Goal: Information Seeking & Learning: Learn about a topic

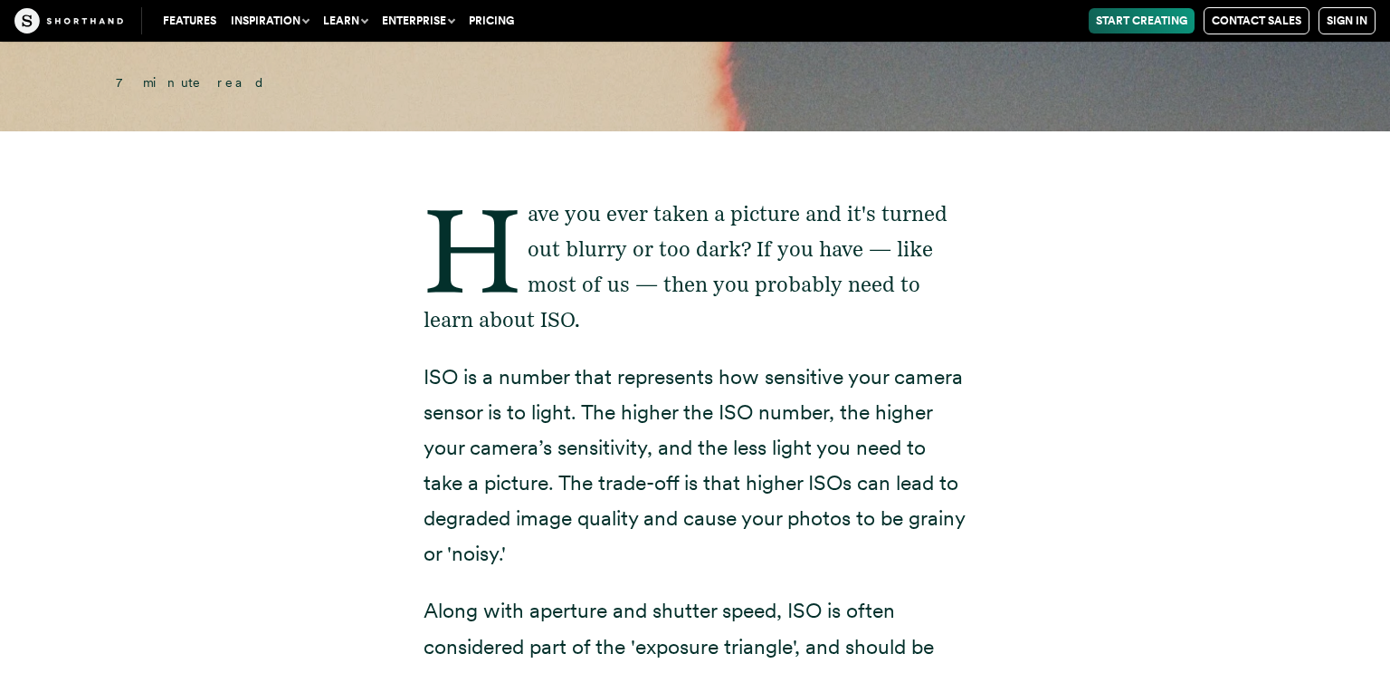
click at [659, 427] on p "ISO is a number that represents how sensitive your camera sensor is to light. T…" at bounding box center [695, 465] width 543 height 213
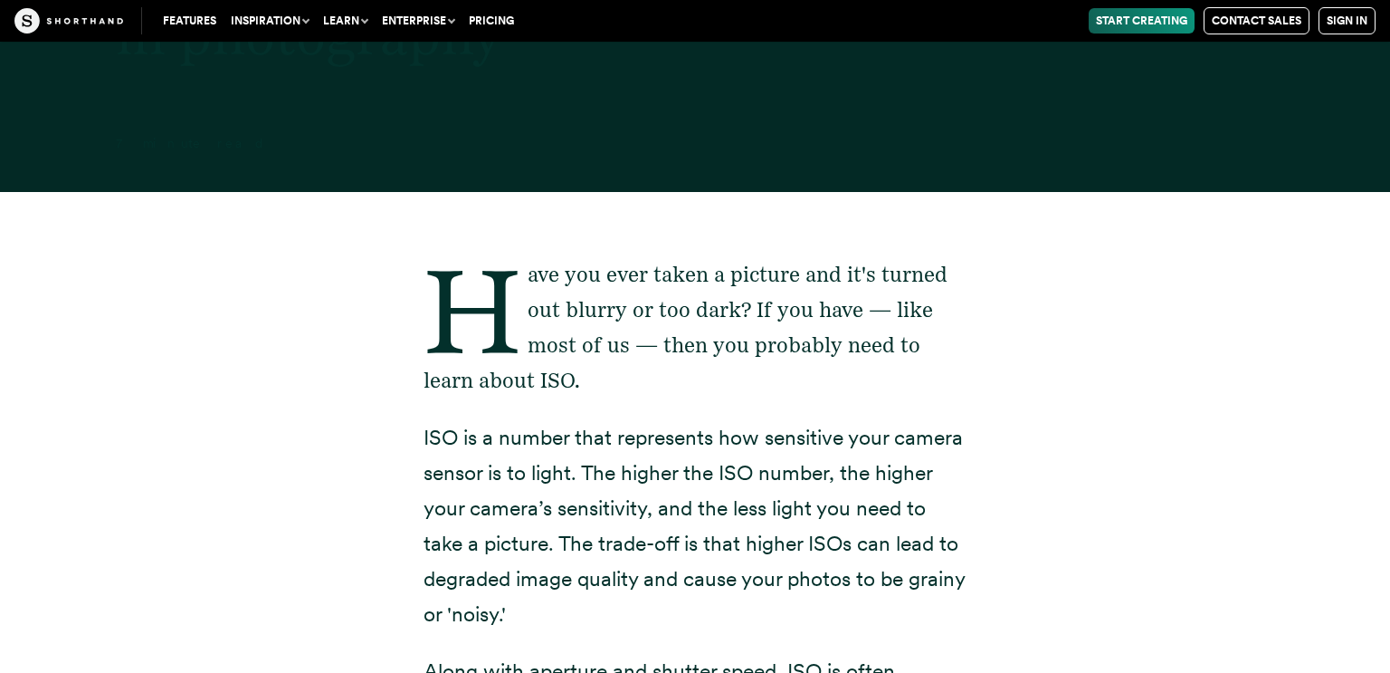
scroll to position [6435, 0]
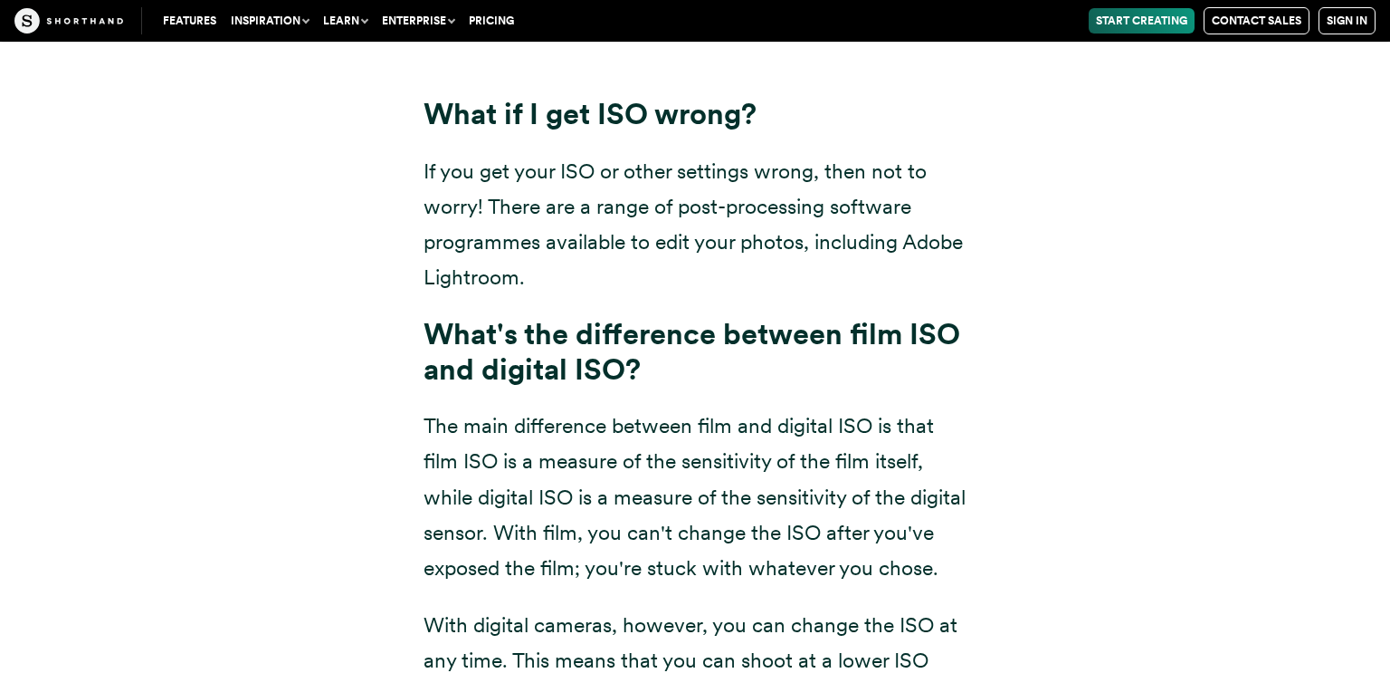
click at [951, 155] on p "If you get your ISO or other settings wrong, then not to worry! There are a ran…" at bounding box center [695, 224] width 543 height 141
click at [723, 253] on p "If you get your ISO or other settings wrong, then not to worry! There are a ran…" at bounding box center [695, 224] width 543 height 141
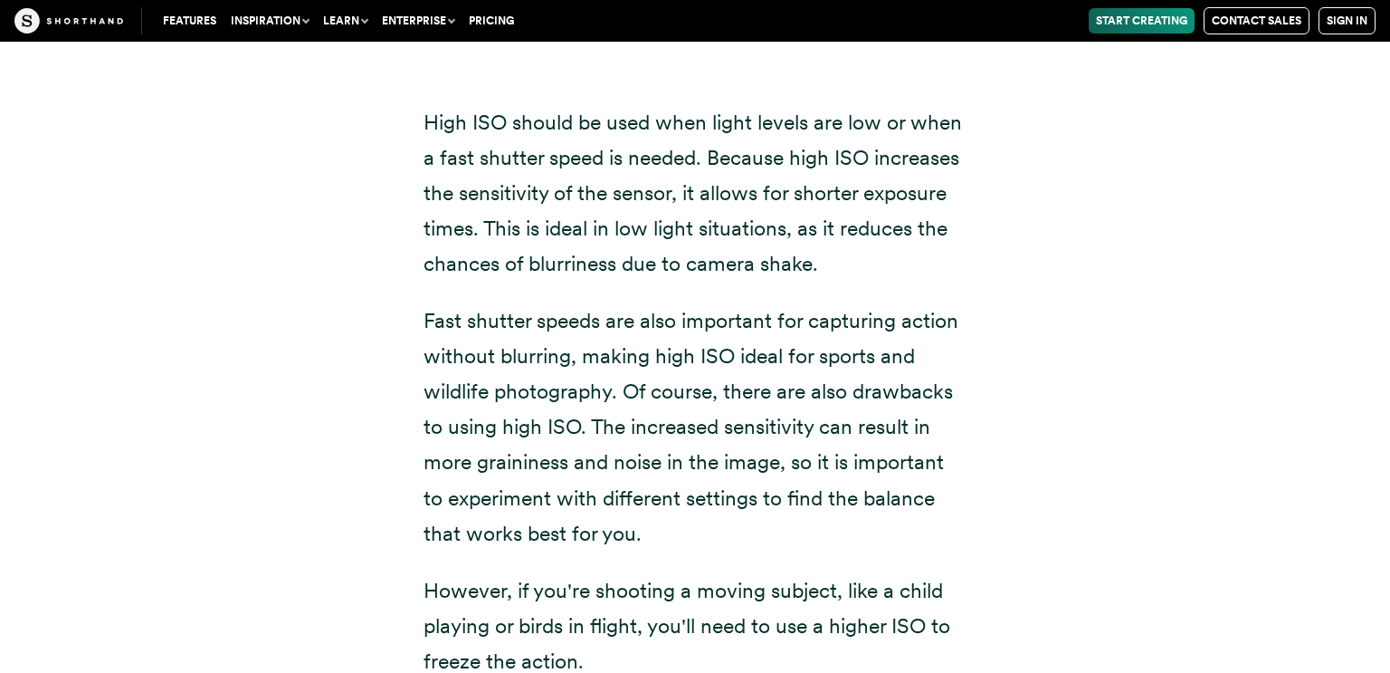
scroll to position [9781, 0]
click at [851, 223] on p "High ISO should be used when light levels are low or when a fast shutter speed …" at bounding box center [695, 194] width 543 height 177
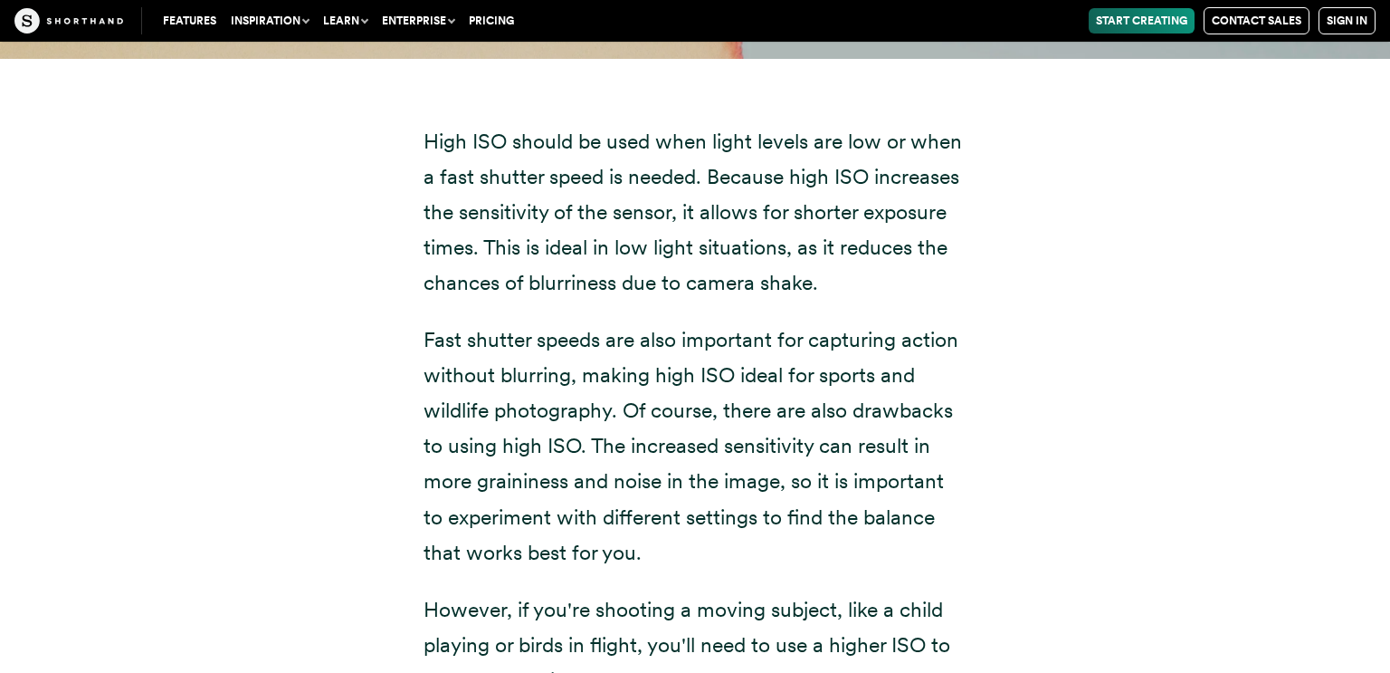
scroll to position [9758, 0]
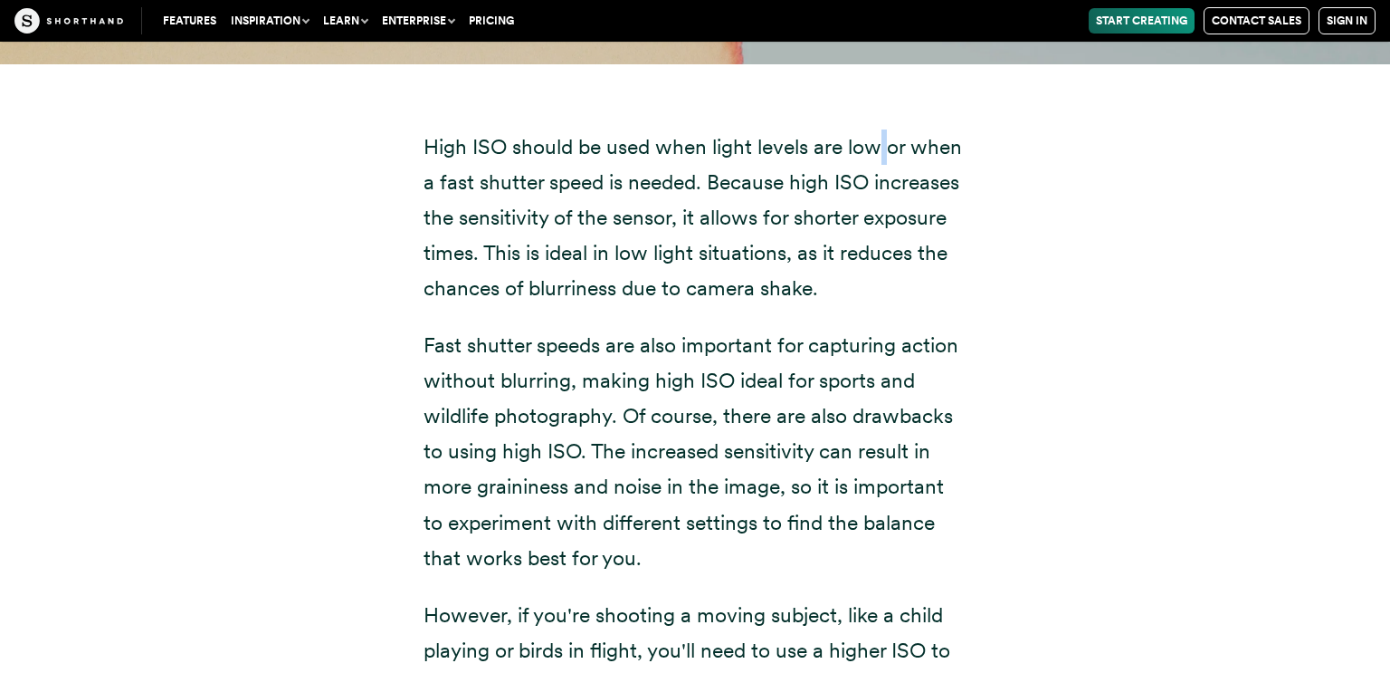
click at [884, 156] on p "High ISO should be used when light levels are low or when a fast shutter speed …" at bounding box center [695, 217] width 543 height 177
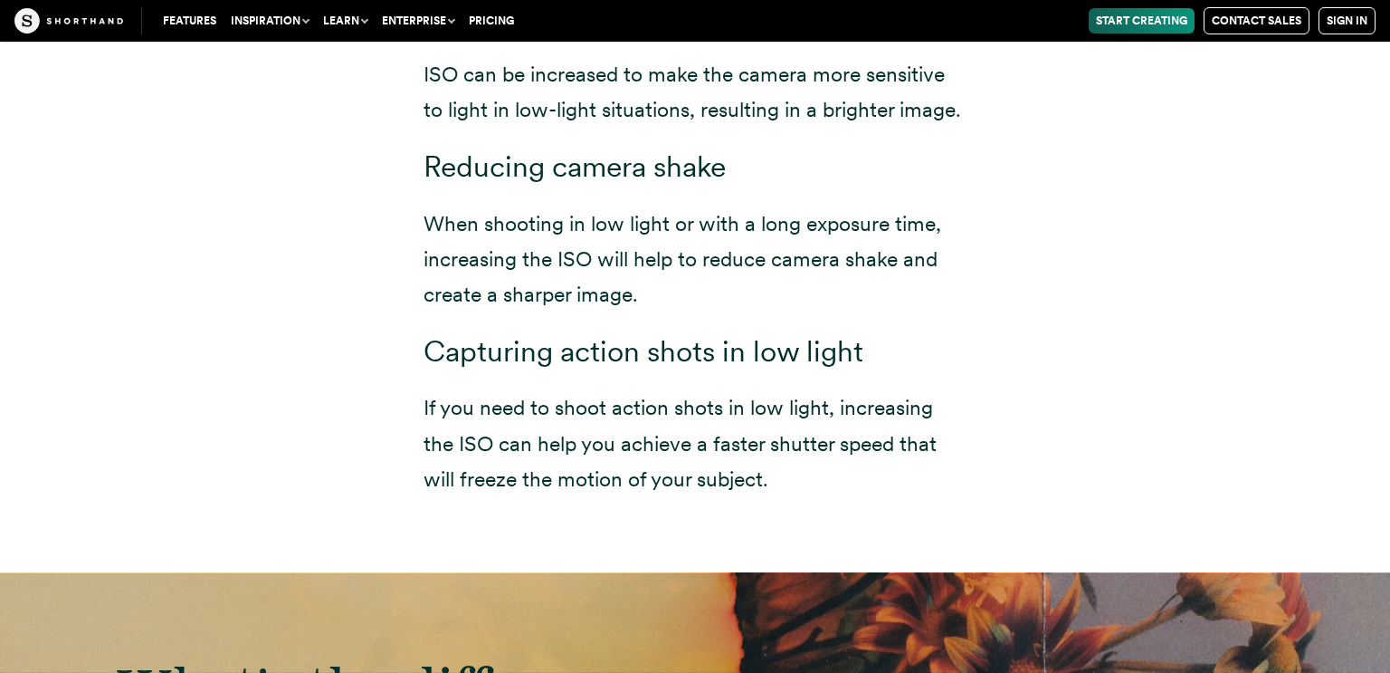
scroll to position [10532, 0]
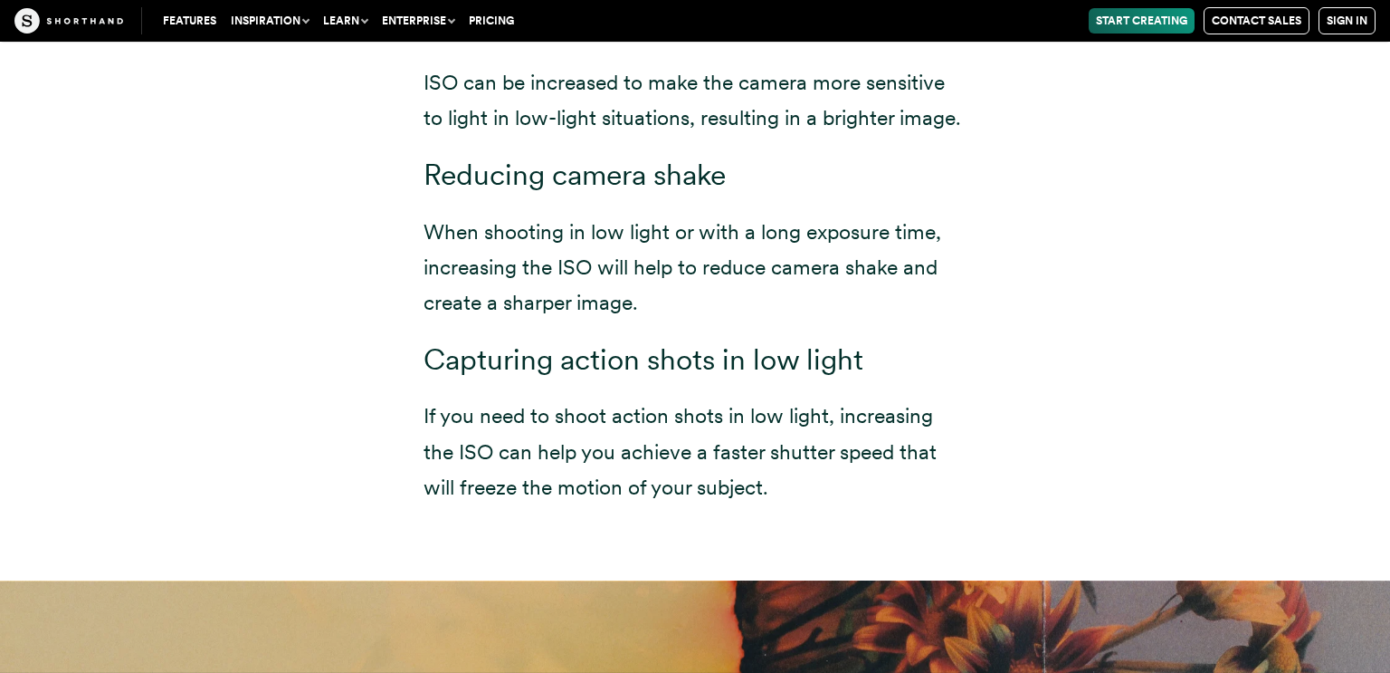
click at [761, 481] on p "If you need to shoot action shots in low light, increasing the ISO can help you…" at bounding box center [695, 451] width 543 height 106
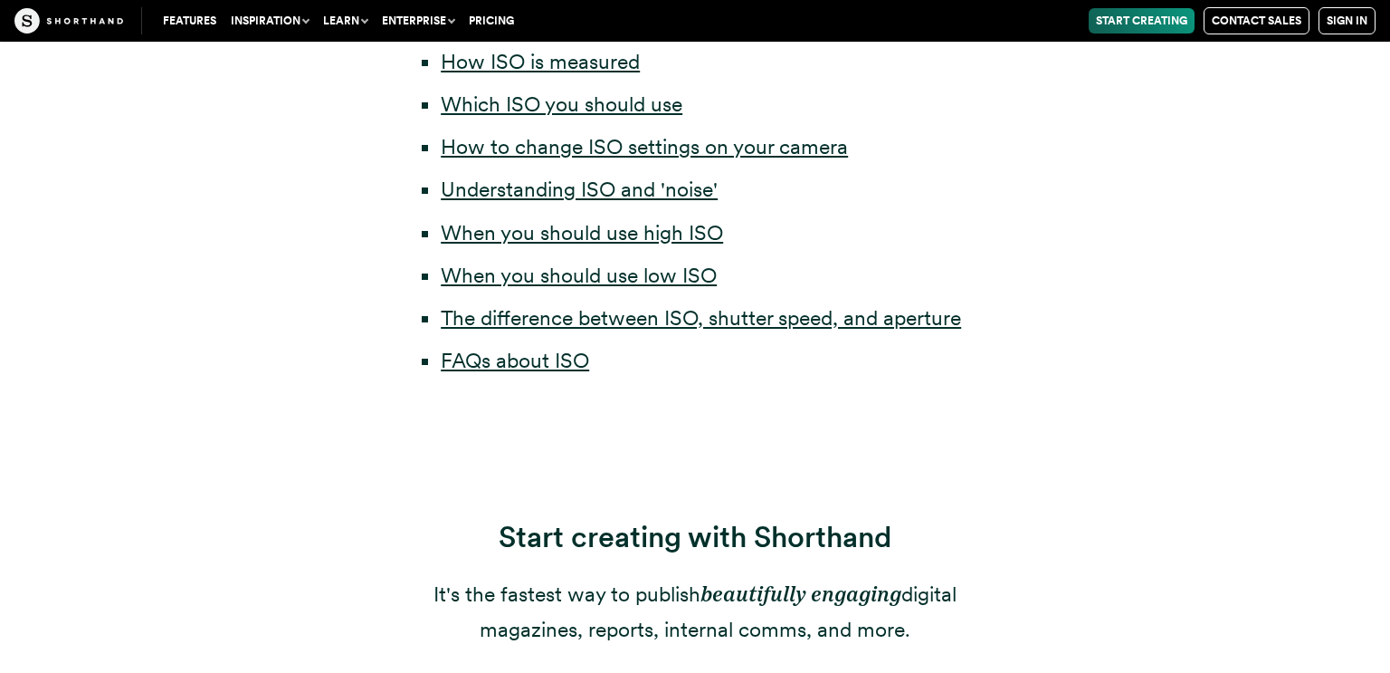
scroll to position [1160, 0]
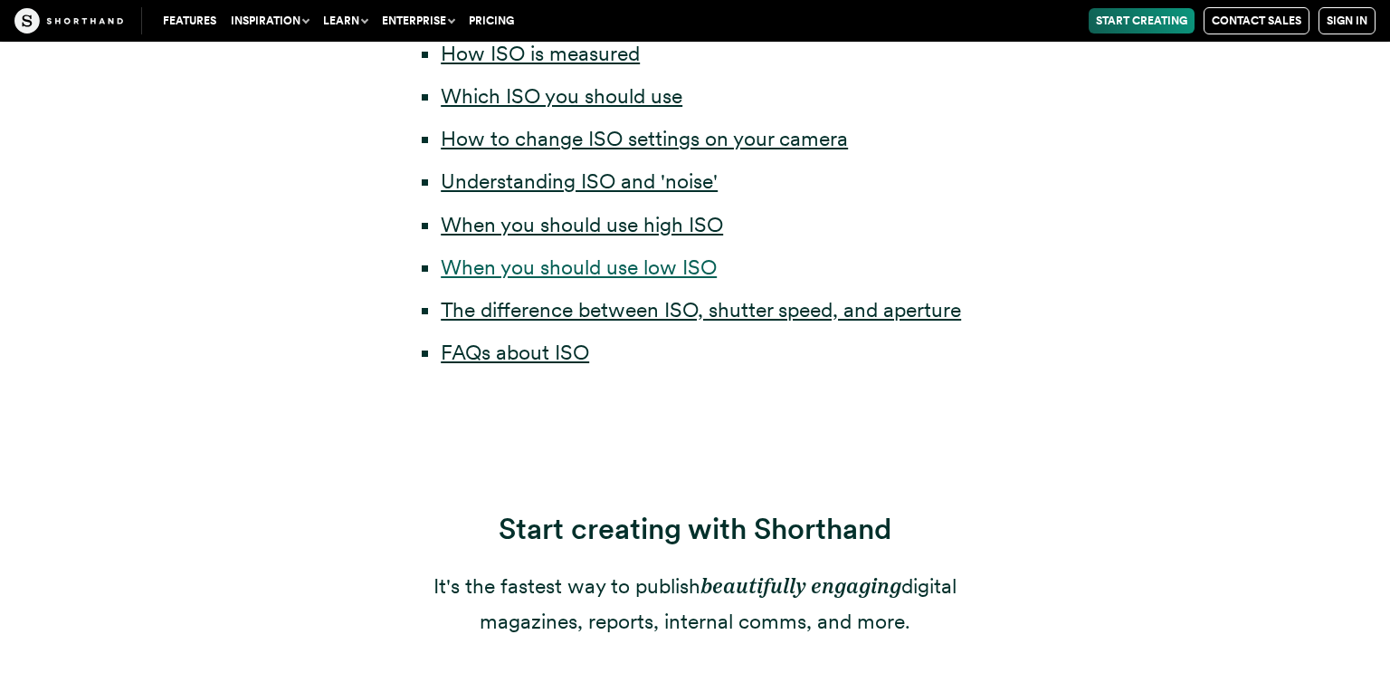
click at [615, 270] on link "When you should use low ISO" at bounding box center [579, 266] width 276 height 25
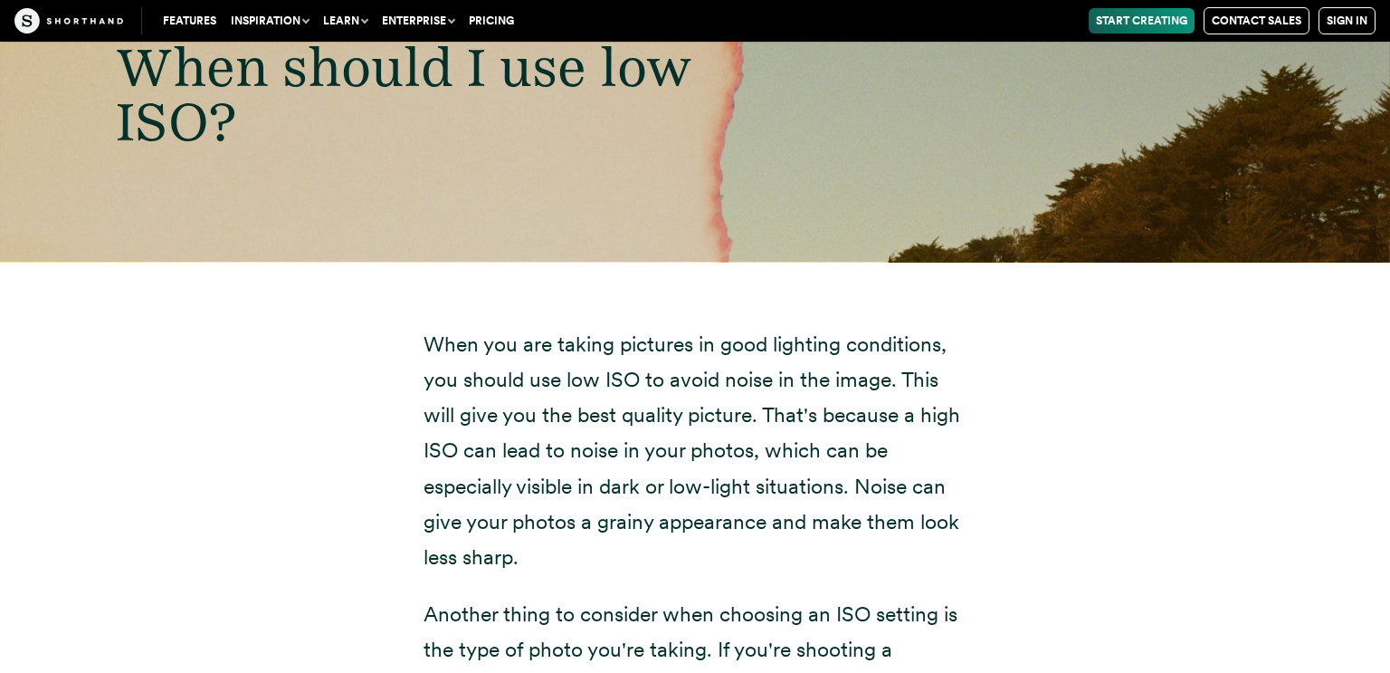
scroll to position [8068, 0]
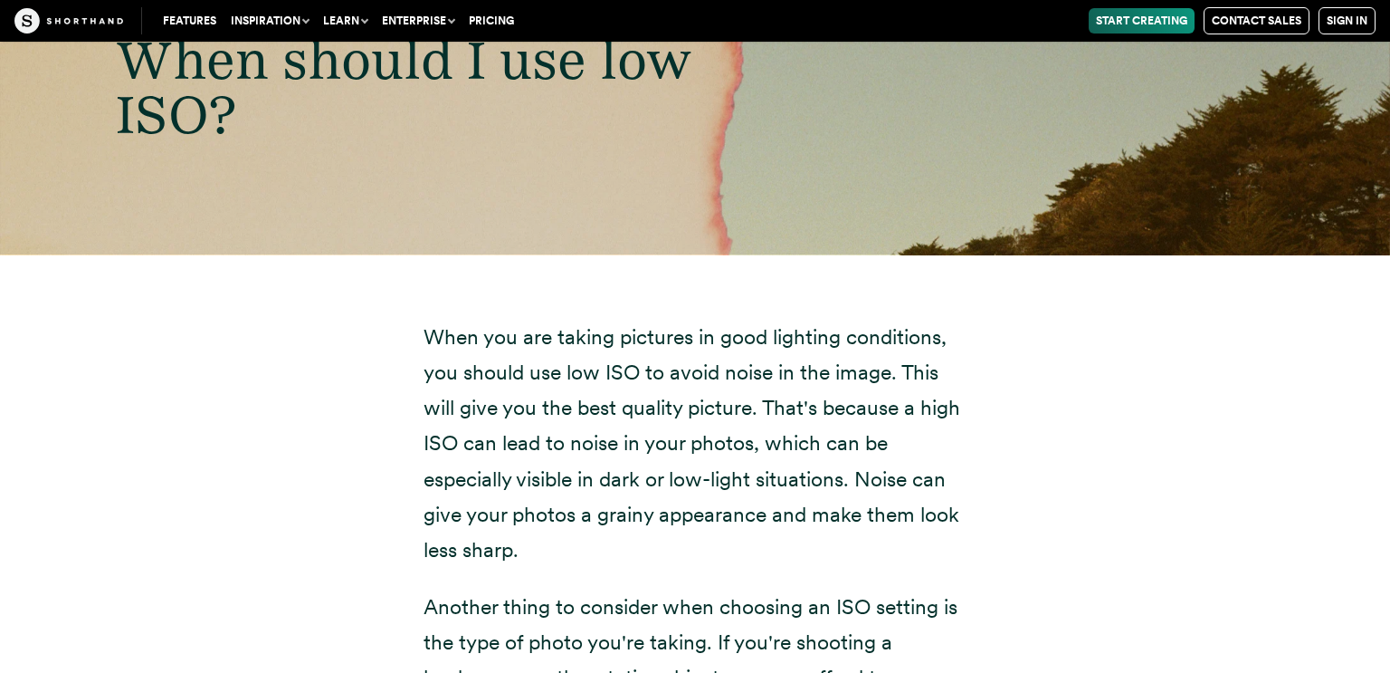
click at [903, 253] on div "When should I use low ISO?" at bounding box center [695, 87] width 1390 height 337
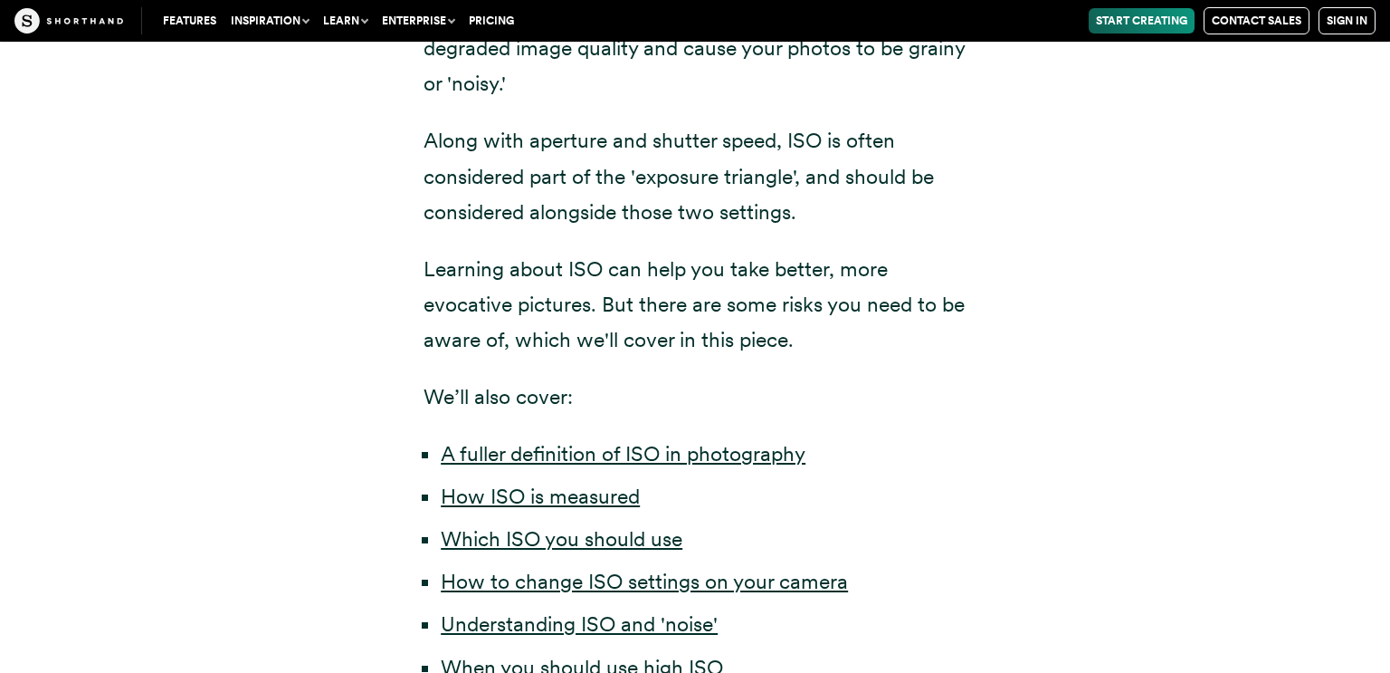
scroll to position [0, 0]
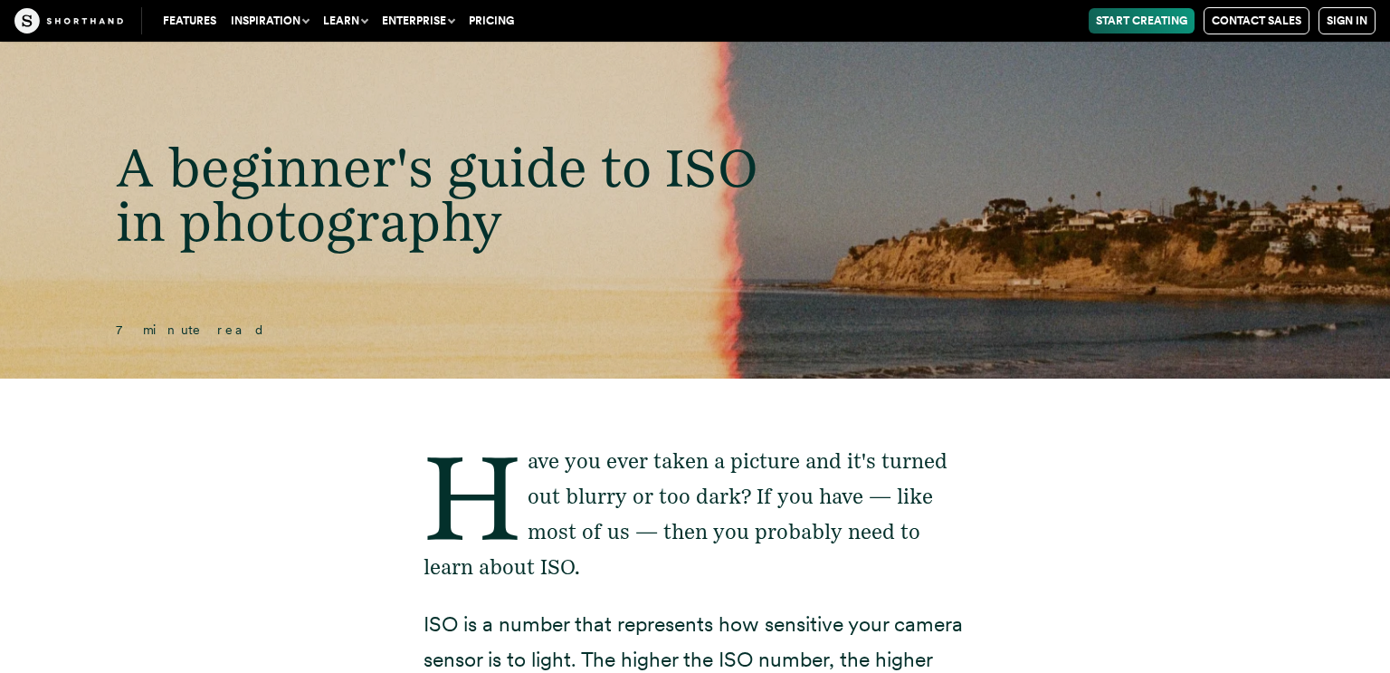
click at [196, 25] on link "Features" at bounding box center [190, 20] width 68 height 25
